Goal: Information Seeking & Learning: Learn about a topic

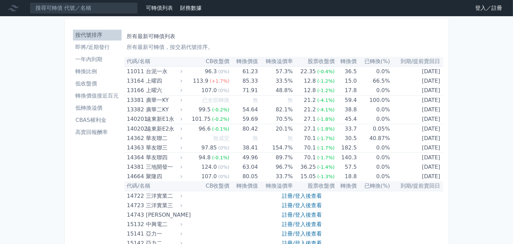
click at [99, 51] on li "即將/近期發行" at bounding box center [97, 47] width 49 height 8
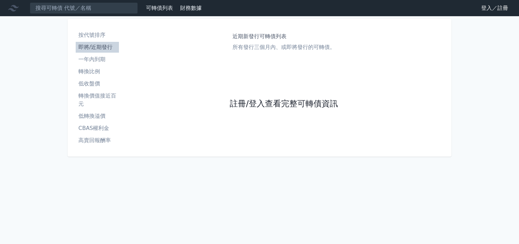
click at [305, 102] on link "註冊/登入查看完整可轉債資訊" at bounding box center [284, 104] width 108 height 11
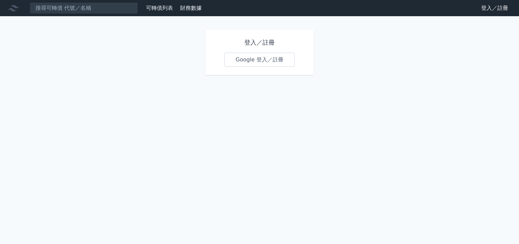
click at [268, 58] on link "Google 登入／註冊" at bounding box center [259, 60] width 70 height 14
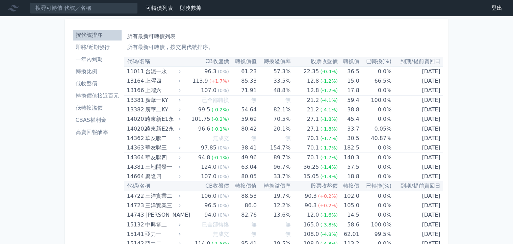
click at [87, 46] on li "即將/近期發行" at bounding box center [97, 47] width 49 height 8
